Goal: Transaction & Acquisition: Purchase product/service

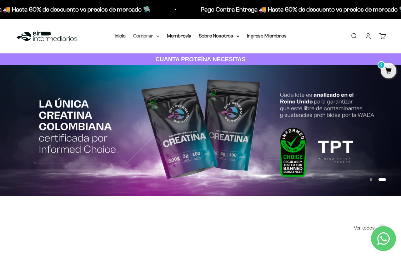
click at [144, 35] on summary "Comprar" at bounding box center [146, 36] width 26 height 8
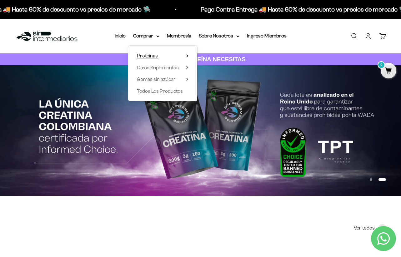
click at [153, 57] on span "Proteínas" at bounding box center [147, 55] width 21 height 5
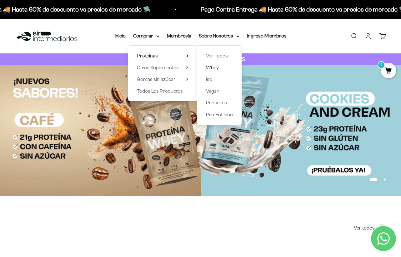
click at [219, 68] on link "Whey" at bounding box center [219, 68] width 27 height 8
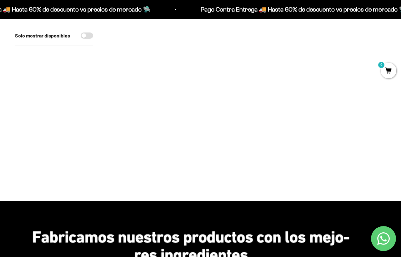
scroll to position [199, 0]
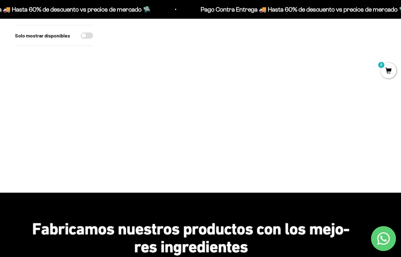
click at [169, 85] on img at bounding box center [152, 85] width 88 height 88
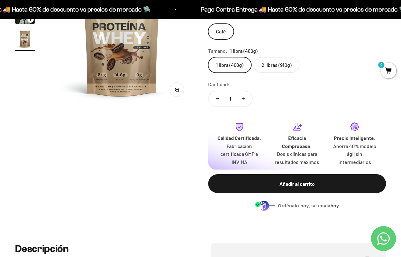
scroll to position [127, 0]
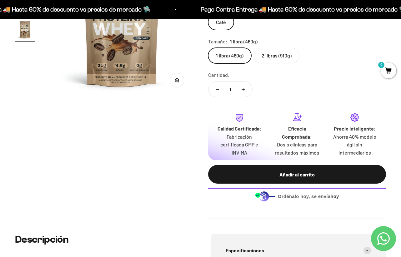
click at [277, 56] on label "2 libras (910g)" at bounding box center [277, 56] width 46 height 16
click at [208, 48] on input "2 libras (910g)" at bounding box center [208, 48] width 0 height 0
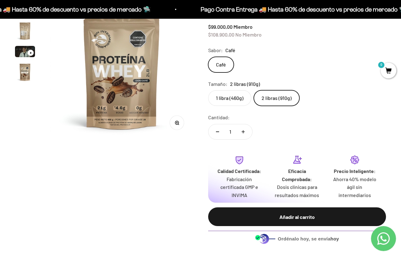
scroll to position [58, 0]
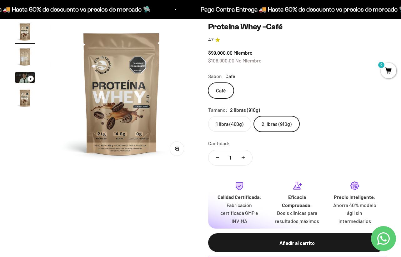
click at [242, 119] on label "1 libra (460g)" at bounding box center [229, 124] width 43 height 16
click at [208, 116] on input "1 libra (460g)" at bounding box center [208, 116] width 0 height 0
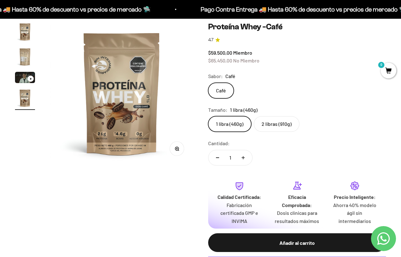
click at [270, 119] on label "2 libras (910g)" at bounding box center [277, 124] width 46 height 16
click at [208, 116] on input "2 libras (910g)" at bounding box center [208, 116] width 0 height 0
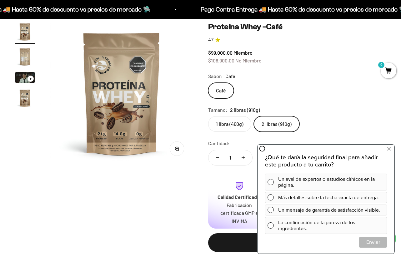
click at [26, 55] on img "Ir al artículo 2" at bounding box center [25, 57] width 20 height 20
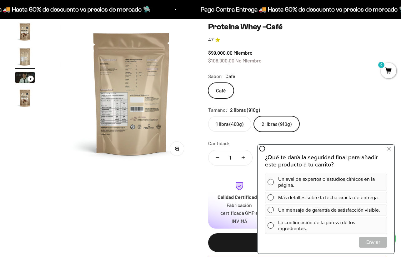
scroll to position [0, 147]
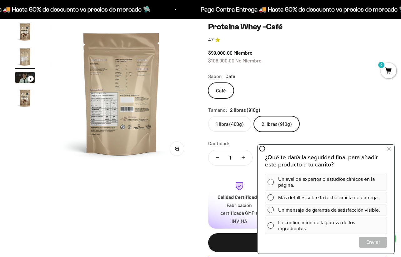
click at [106, 108] on img at bounding box center [121, 93] width 143 height 143
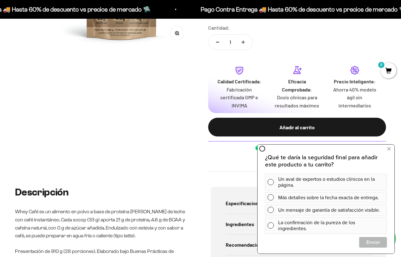
scroll to position [181, 0]
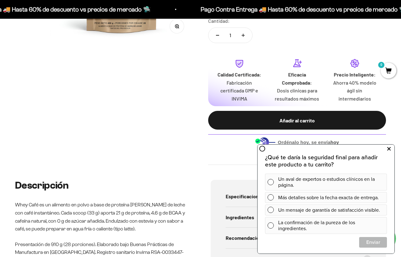
click at [390, 150] on icon at bounding box center [389, 149] width 3 height 8
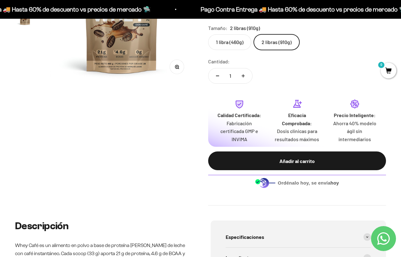
scroll to position [4, 0]
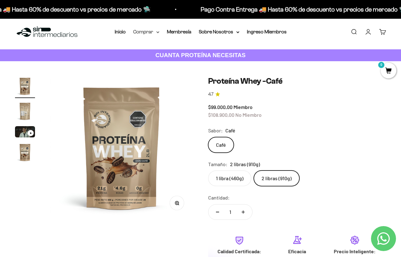
click at [152, 30] on summary "Comprar" at bounding box center [146, 32] width 26 height 8
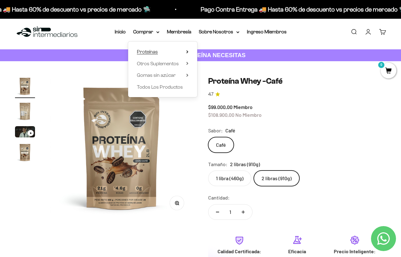
click at [155, 50] on span "Proteínas" at bounding box center [147, 51] width 21 height 5
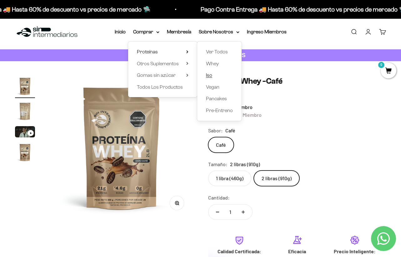
click at [221, 79] on link "Iso" at bounding box center [219, 75] width 27 height 8
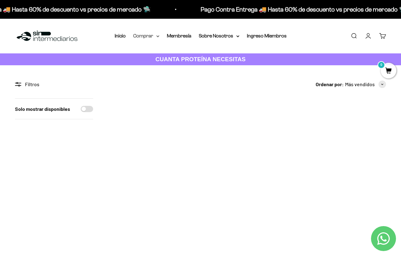
click at [151, 38] on summary "Comprar" at bounding box center [146, 36] width 26 height 8
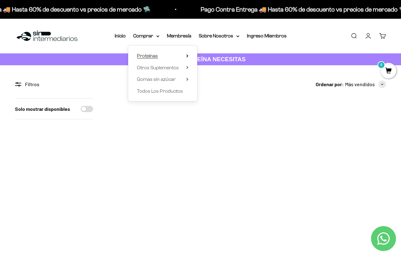
drag, startPoint x: 174, startPoint y: 58, endPoint x: 178, endPoint y: 58, distance: 4.1
click at [174, 58] on summary "Proteínas" at bounding box center [163, 56] width 52 height 8
click at [216, 66] on span "Whey" at bounding box center [212, 67] width 13 height 5
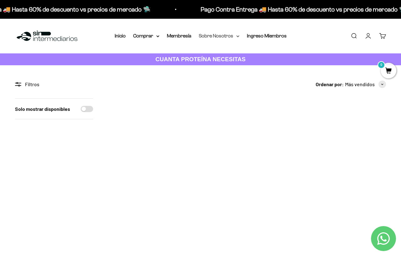
click at [225, 35] on summary "Sobre Nosotros" at bounding box center [219, 36] width 41 height 8
click at [286, 121] on img at bounding box center [247, 143] width 88 height 88
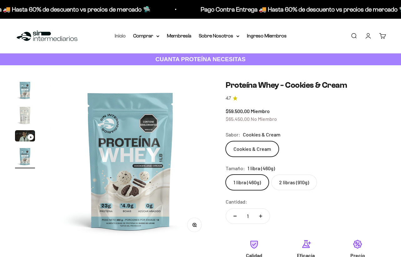
scroll to position [0, 494]
click at [126, 37] on link "Inicio" at bounding box center [120, 35] width 11 height 5
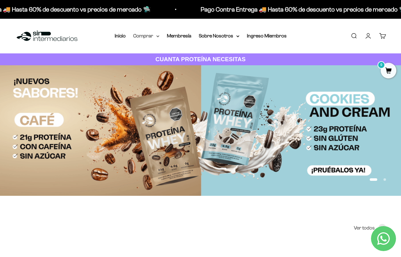
click at [152, 32] on summary "Comprar" at bounding box center [146, 36] width 26 height 8
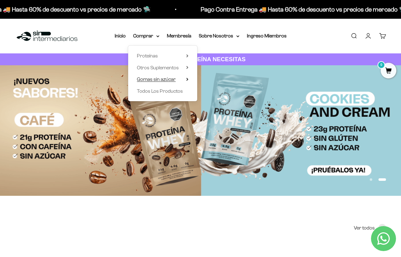
click at [159, 77] on span "Gomas sin azúcar" at bounding box center [156, 79] width 39 height 5
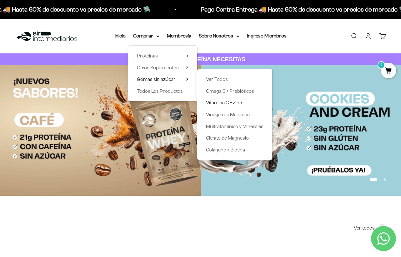
click at [228, 102] on span "Vitamina C + Zinc" at bounding box center [224, 102] width 36 height 5
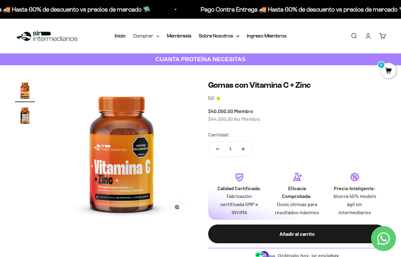
click at [148, 39] on summary "Comprar" at bounding box center [146, 36] width 26 height 8
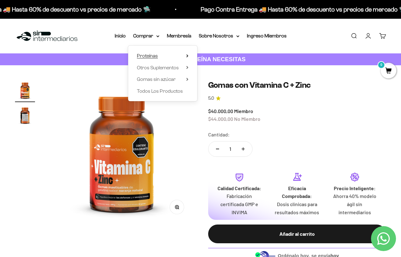
click at [154, 53] on span "Proteínas" at bounding box center [147, 56] width 21 height 8
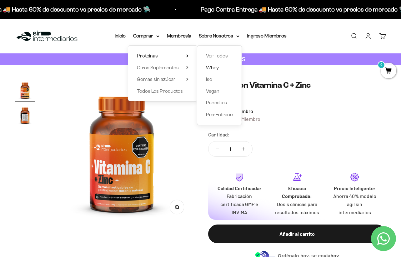
click at [216, 66] on span "Whey" at bounding box center [212, 67] width 13 height 5
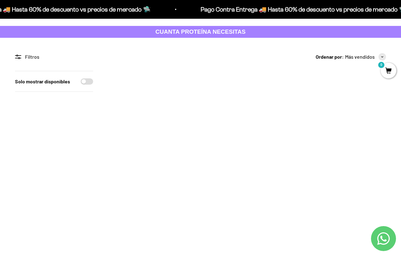
scroll to position [7, 0]
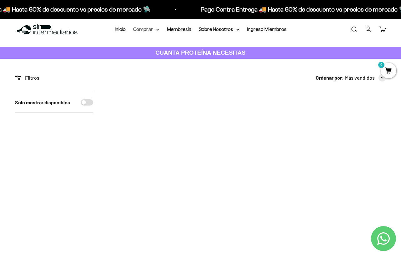
click at [134, 29] on summary "Comprar" at bounding box center [146, 29] width 26 height 8
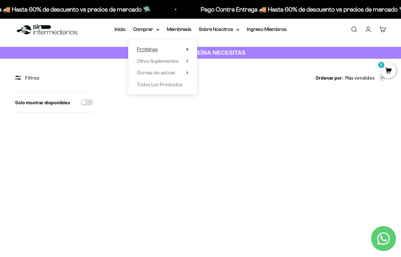
click at [155, 51] on span "Proteínas" at bounding box center [147, 49] width 21 height 5
click at [214, 74] on link "Iso" at bounding box center [219, 73] width 27 height 8
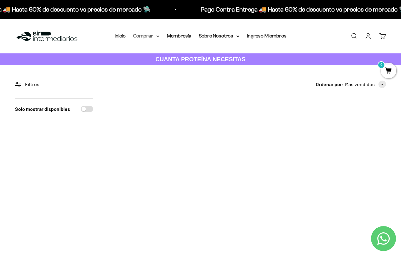
click at [150, 38] on summary "Comprar" at bounding box center [146, 36] width 26 height 8
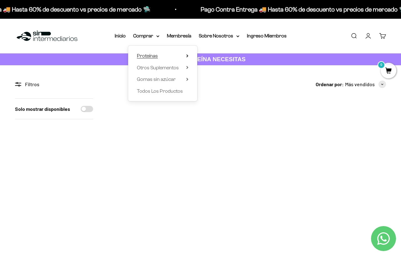
click at [164, 54] on summary "Proteínas" at bounding box center [163, 56] width 52 height 8
click at [220, 68] on link "Whey" at bounding box center [219, 68] width 27 height 8
